Goal: Information Seeking & Learning: Learn about a topic

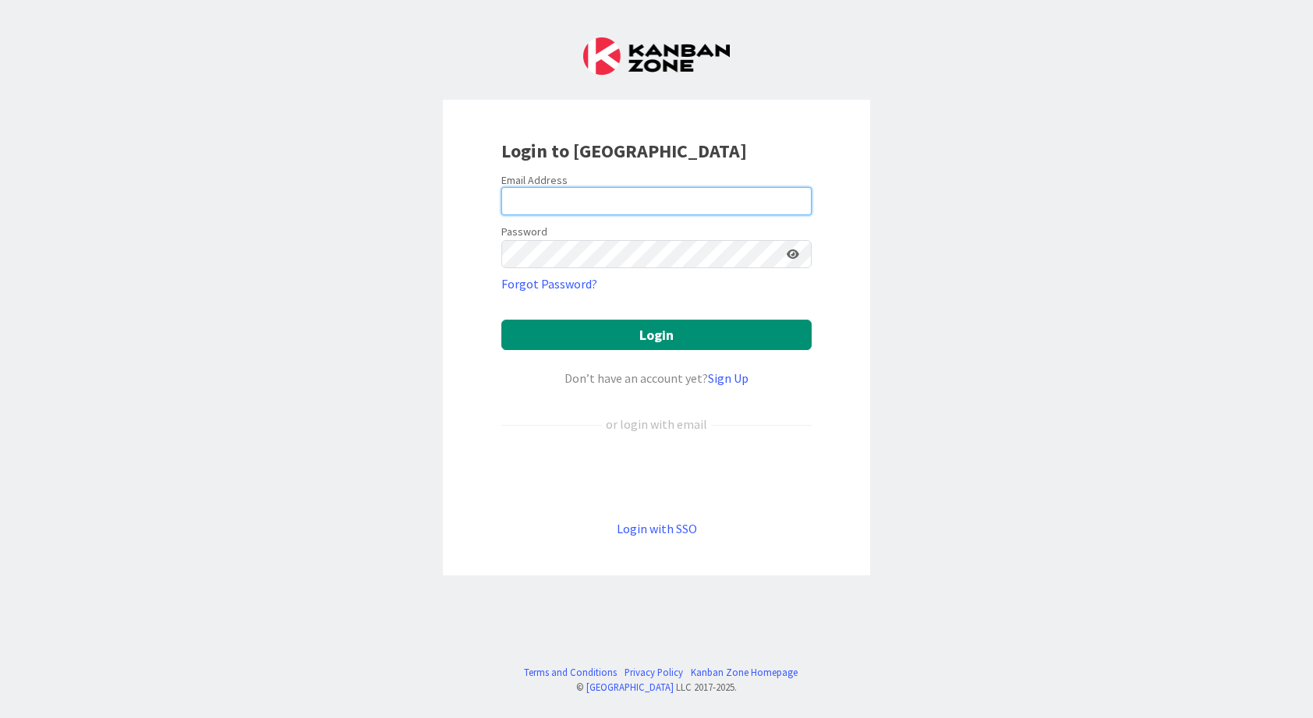
click at [602, 202] on input "email" at bounding box center [656, 201] width 310 height 28
type input "[PERSON_NAME][EMAIL_ADDRESS][PERSON_NAME][DOMAIN_NAME]"
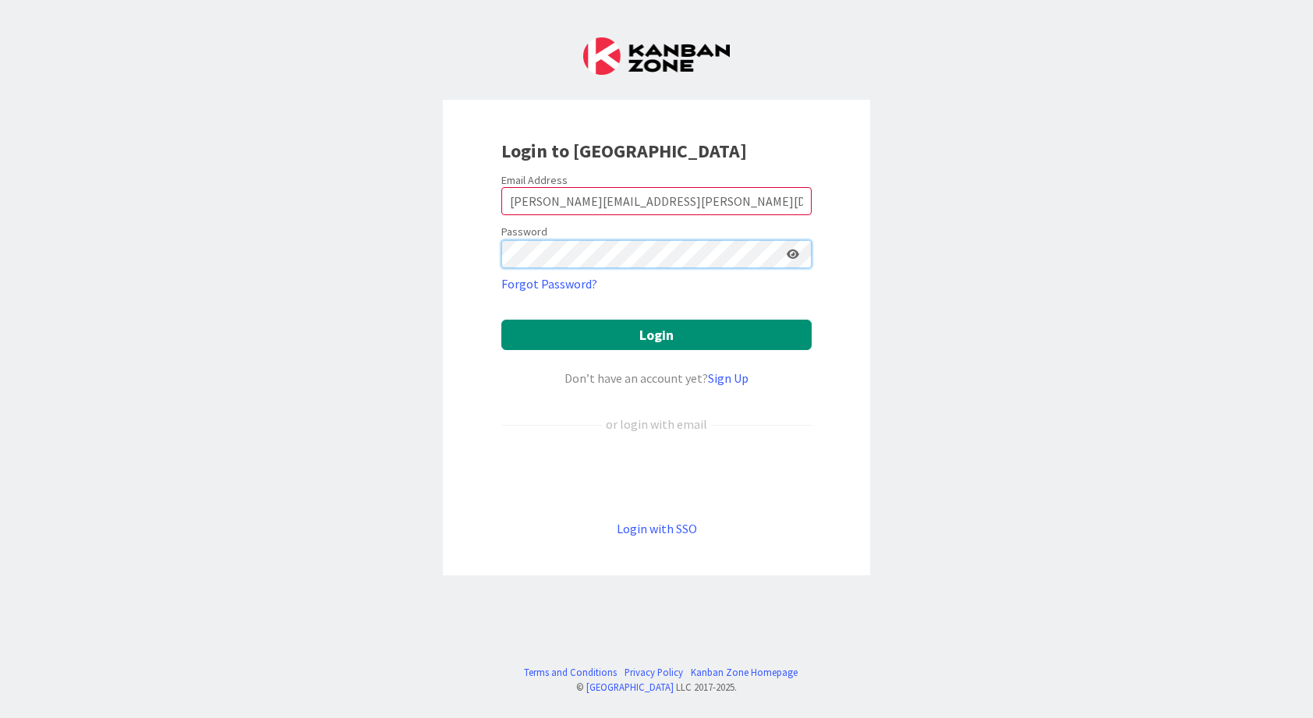
click at [657, 335] on button "Login" at bounding box center [656, 335] width 310 height 30
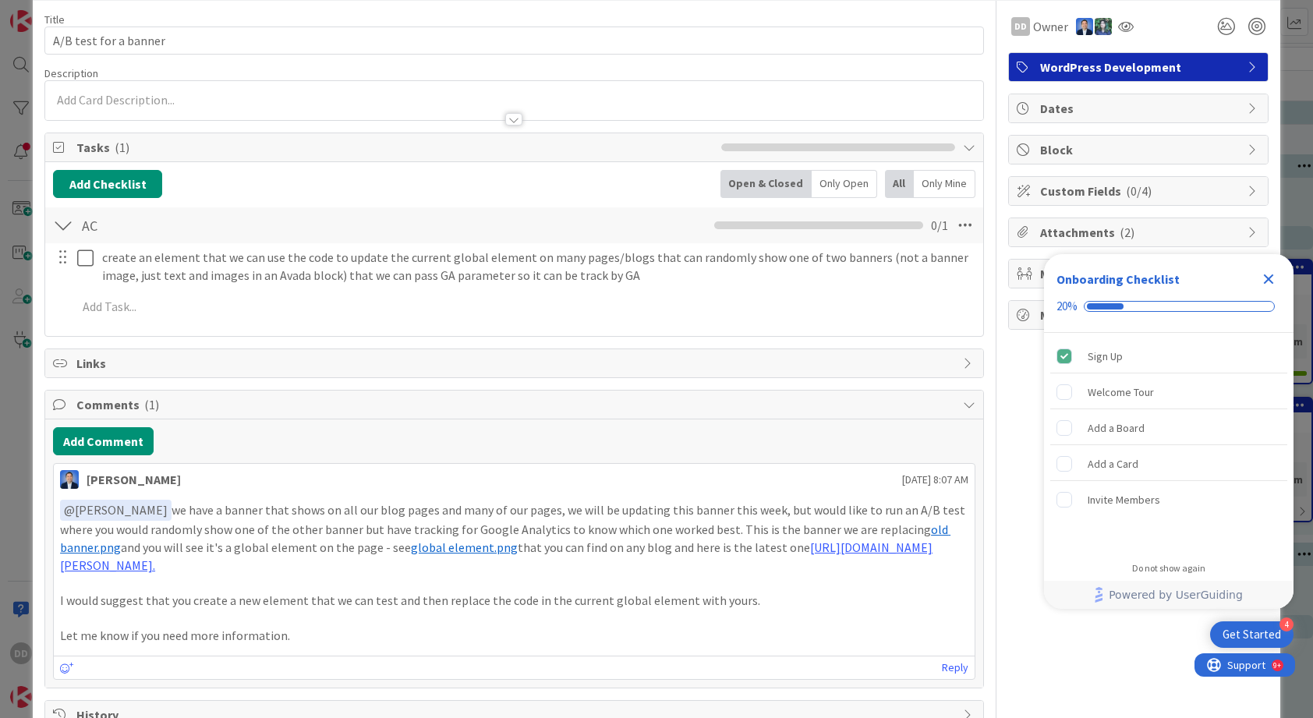
scroll to position [73, 0]
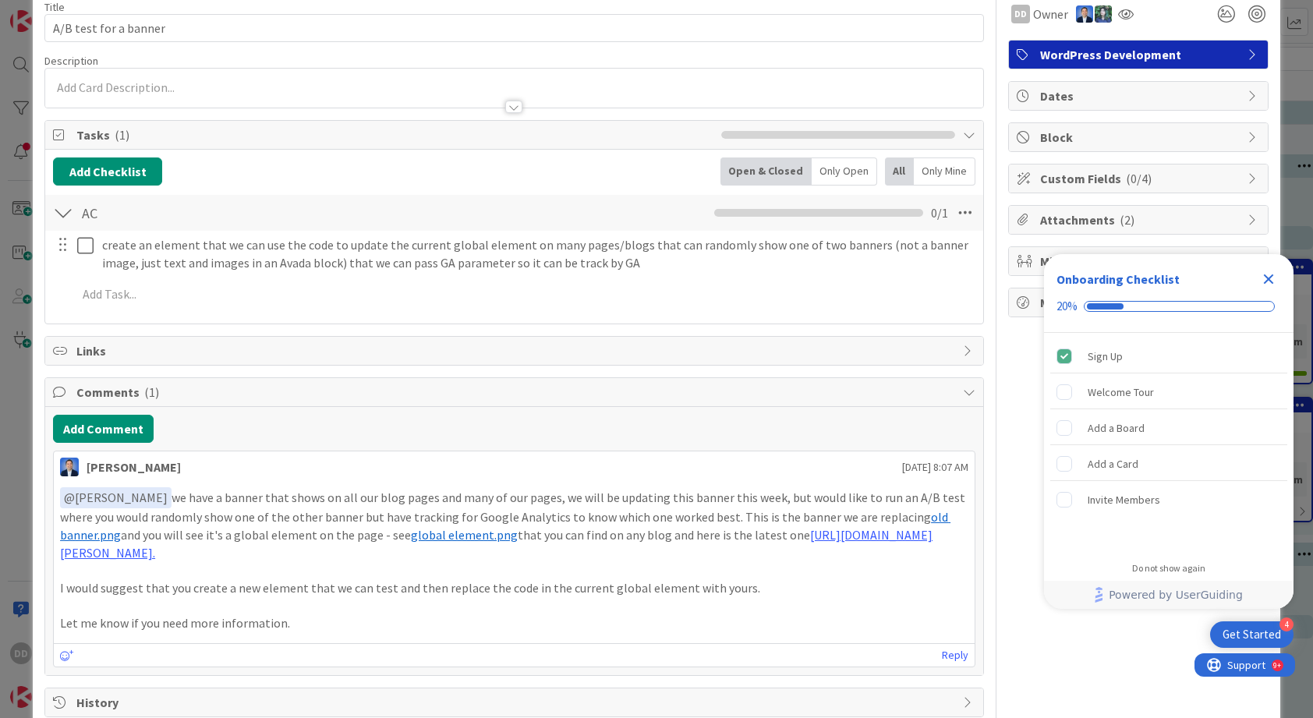
click at [902, 516] on span "old banner.png" at bounding box center [505, 526] width 891 height 34
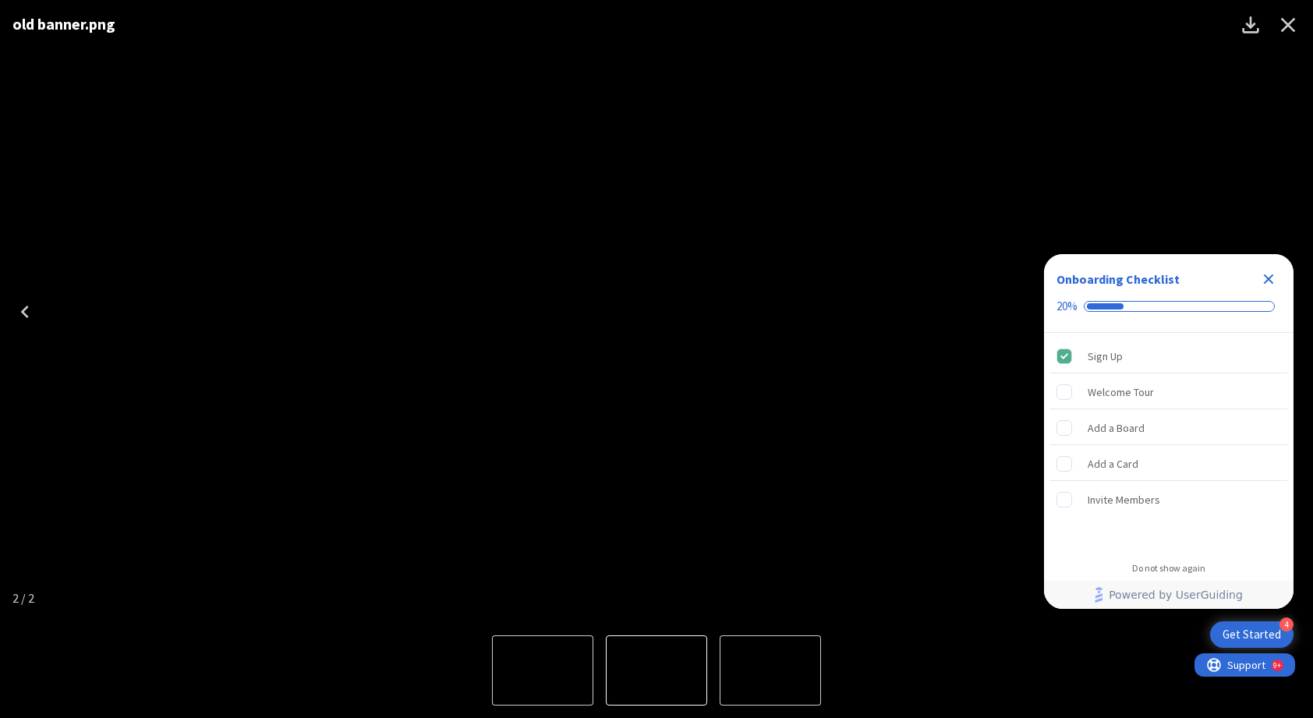
click at [1289, 27] on icon "Close" at bounding box center [1288, 24] width 25 height 25
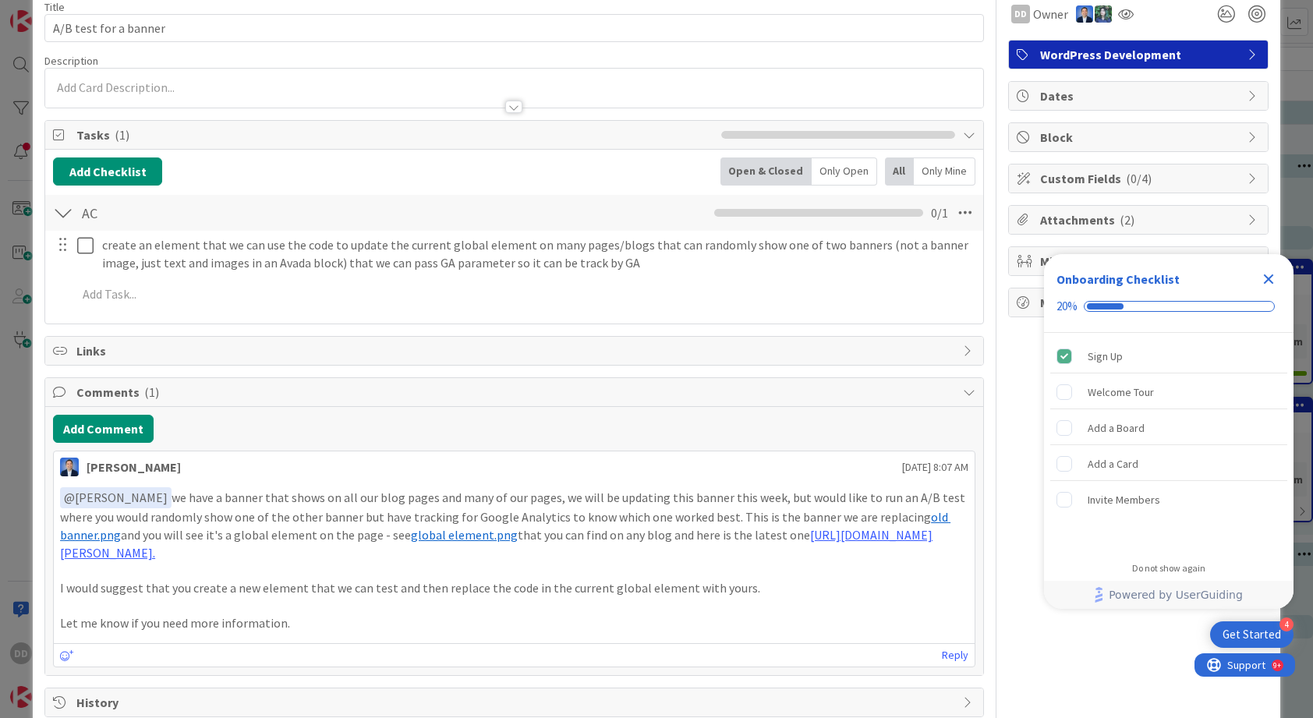
click at [411, 537] on span "global element.png" at bounding box center [464, 535] width 107 height 16
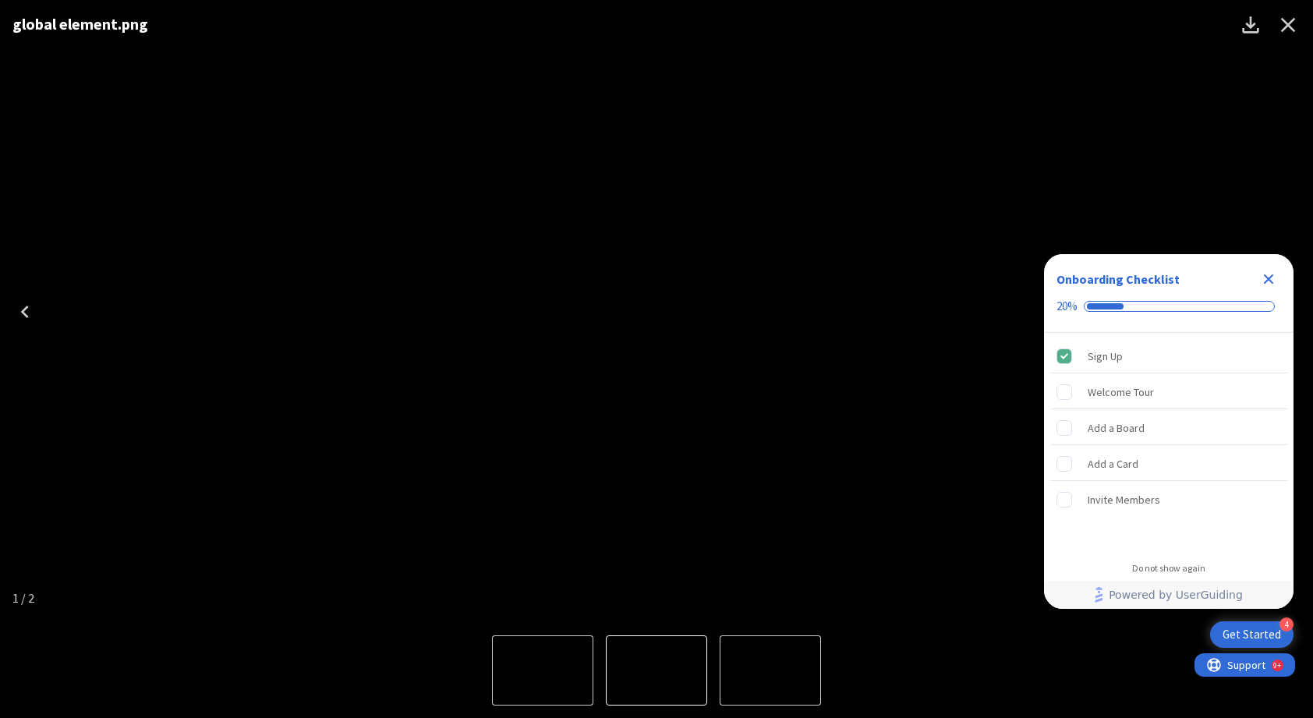
click at [1116, 193] on div "global element.png" at bounding box center [656, 311] width 1313 height 623
click at [1288, 28] on icon "Close" at bounding box center [1288, 24] width 25 height 25
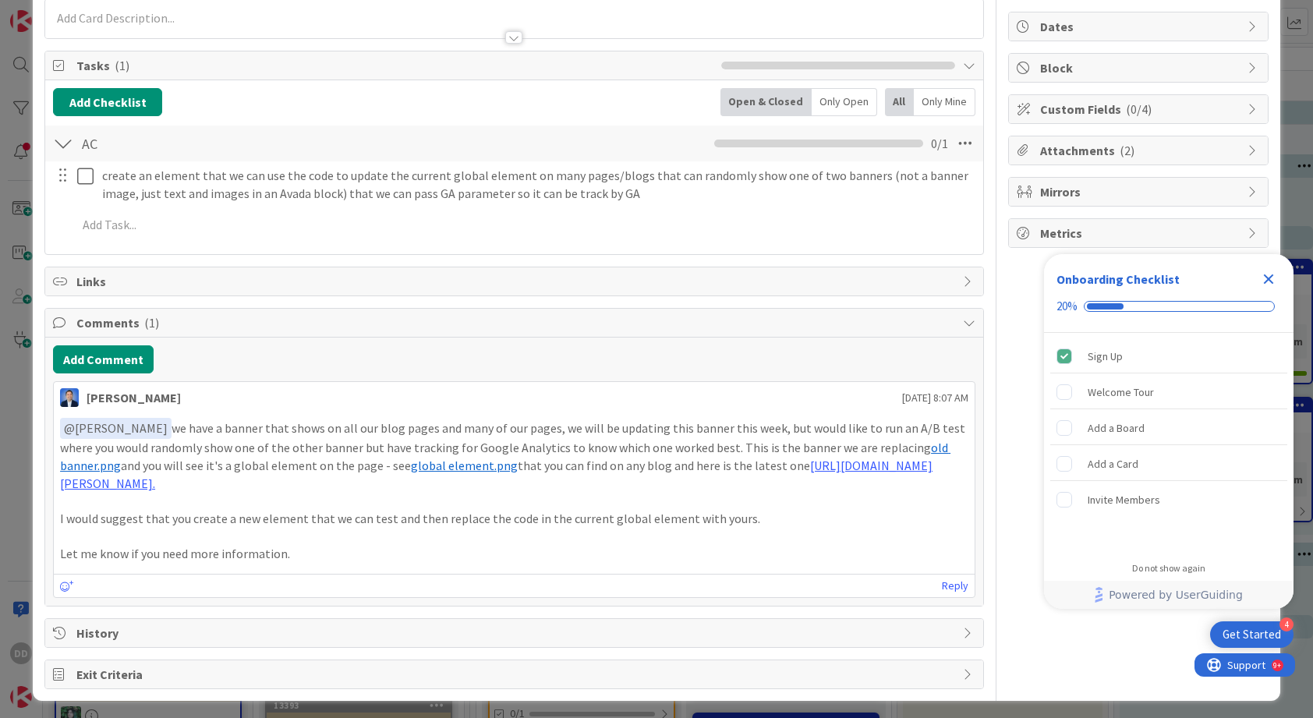
scroll to position [141, 0]
click at [912, 450] on span "old banner.png" at bounding box center [505, 458] width 891 height 34
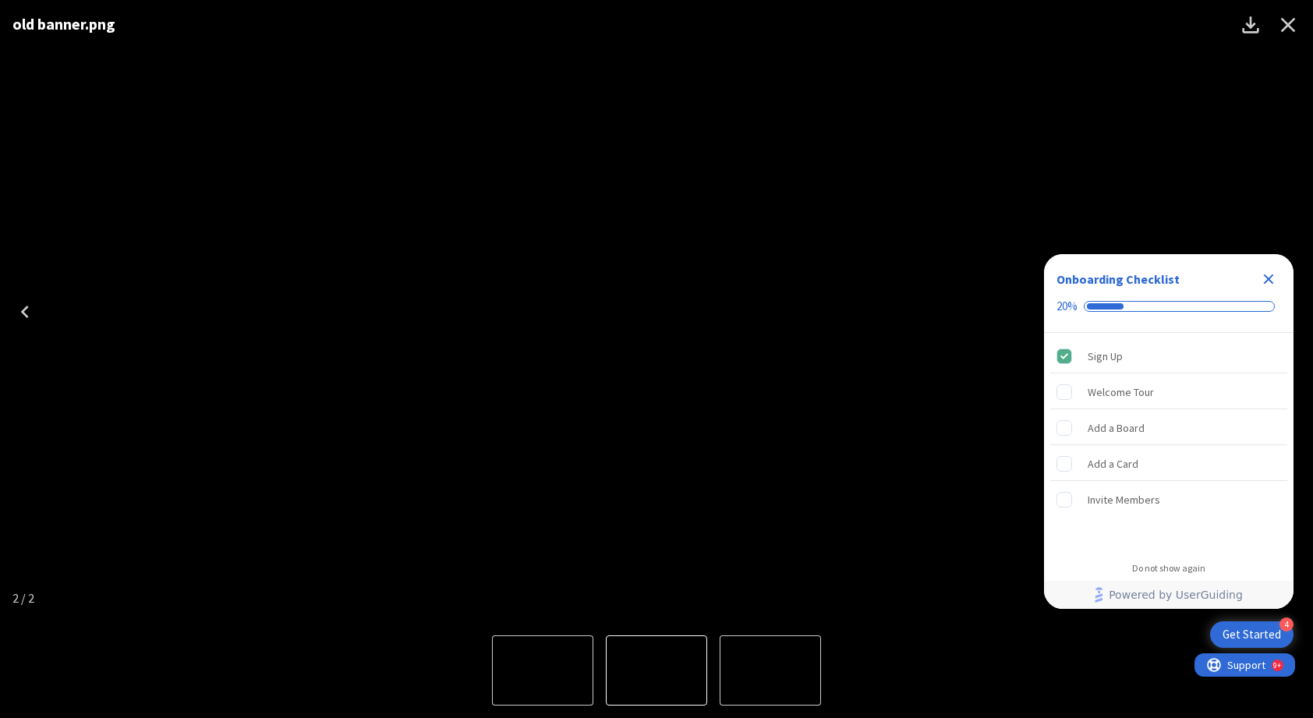
click at [898, 565] on div "old banner.png" at bounding box center [656, 311] width 1313 height 623
click at [1267, 276] on icon "Close Checklist" at bounding box center [1269, 280] width 10 height 10
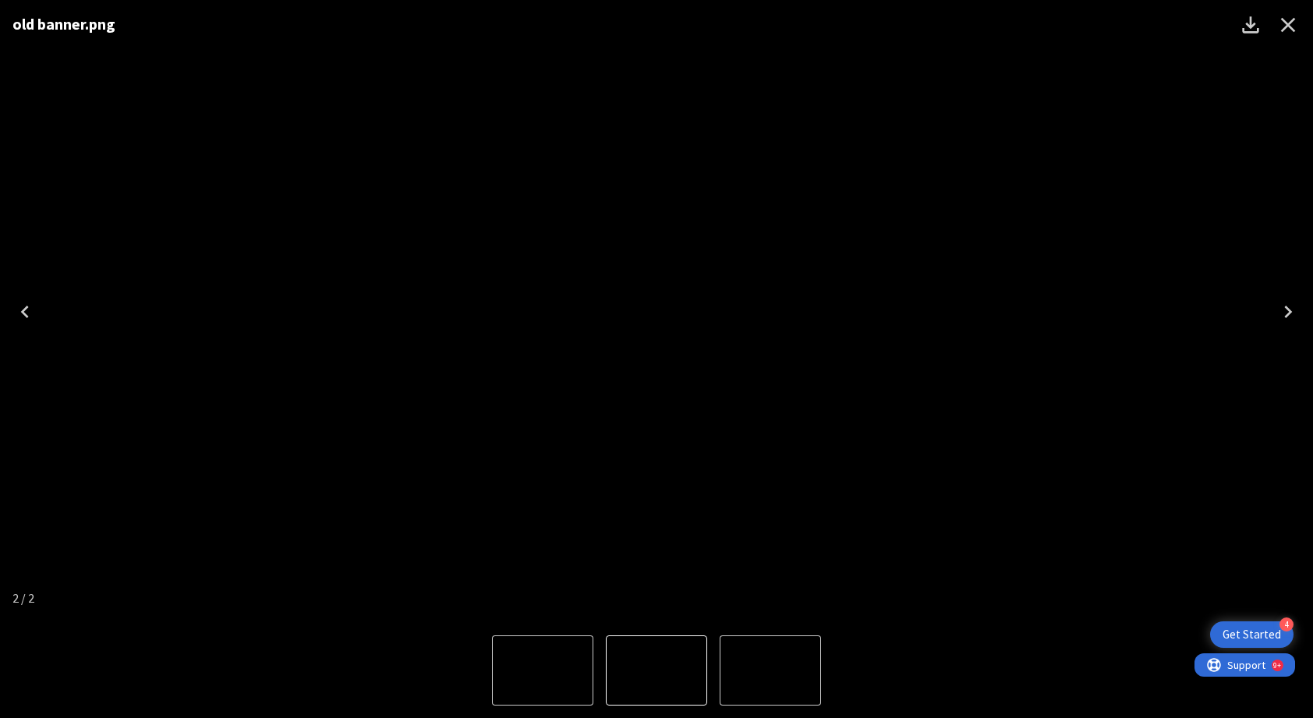
scroll to position [0, 0]
click at [1289, 21] on icon "Close" at bounding box center [1288, 24] width 25 height 25
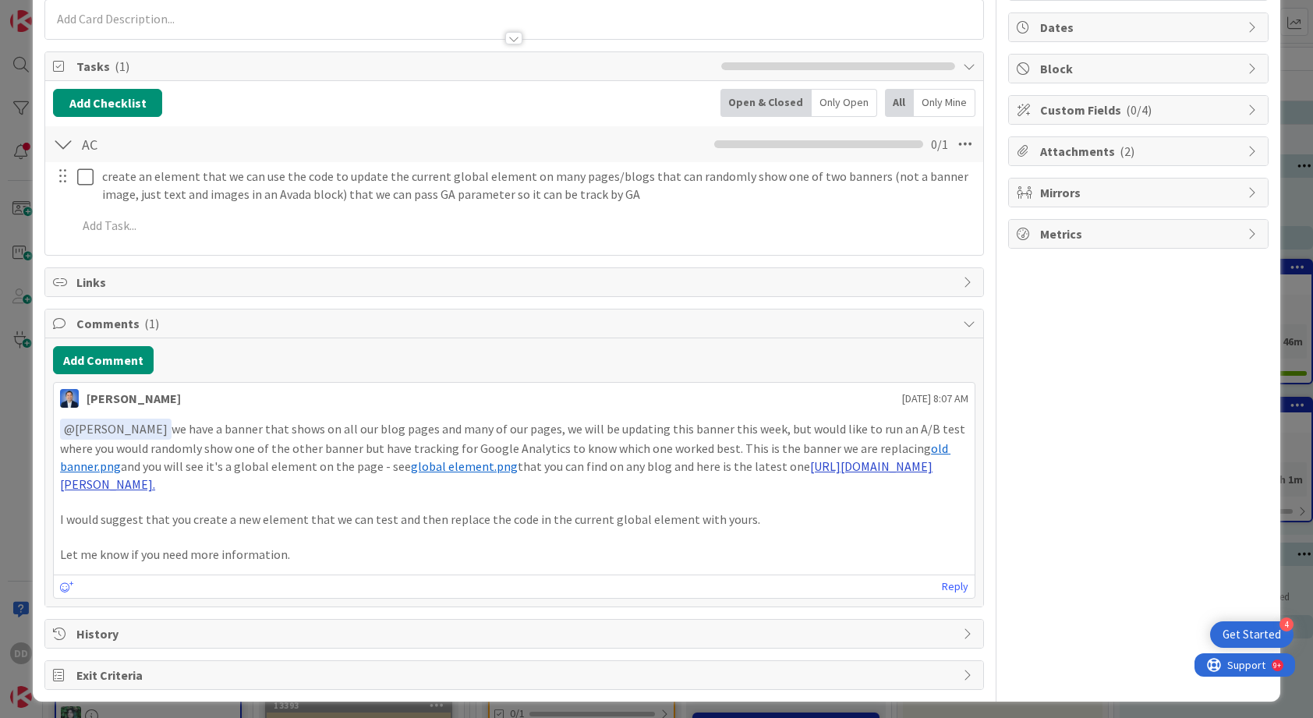
click at [799, 466] on link "[URL][DOMAIN_NAME][PERSON_NAME]." at bounding box center [496, 476] width 873 height 34
click at [411, 463] on span "global element.png" at bounding box center [464, 467] width 107 height 16
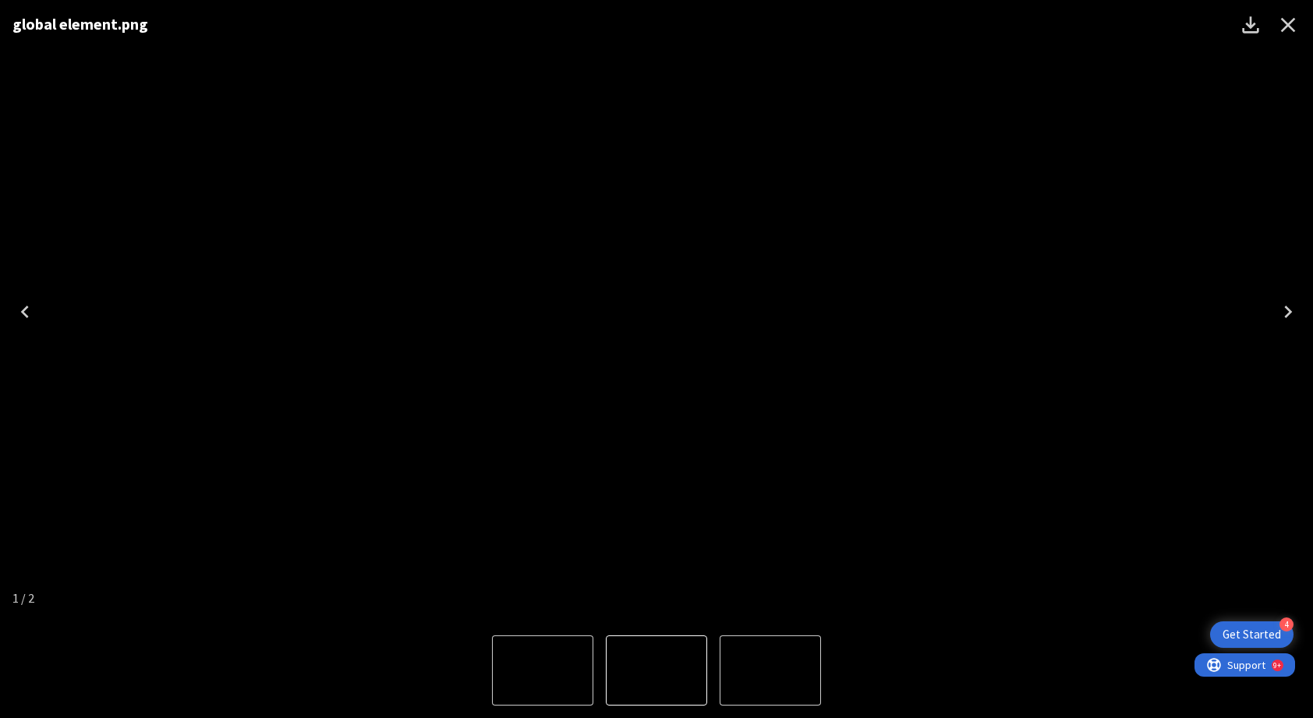
click at [1143, 334] on div "global element.png" at bounding box center [656, 311] width 1313 height 623
click at [1288, 27] on icon "Close" at bounding box center [1288, 24] width 25 height 25
